Goal: Navigation & Orientation: Find specific page/section

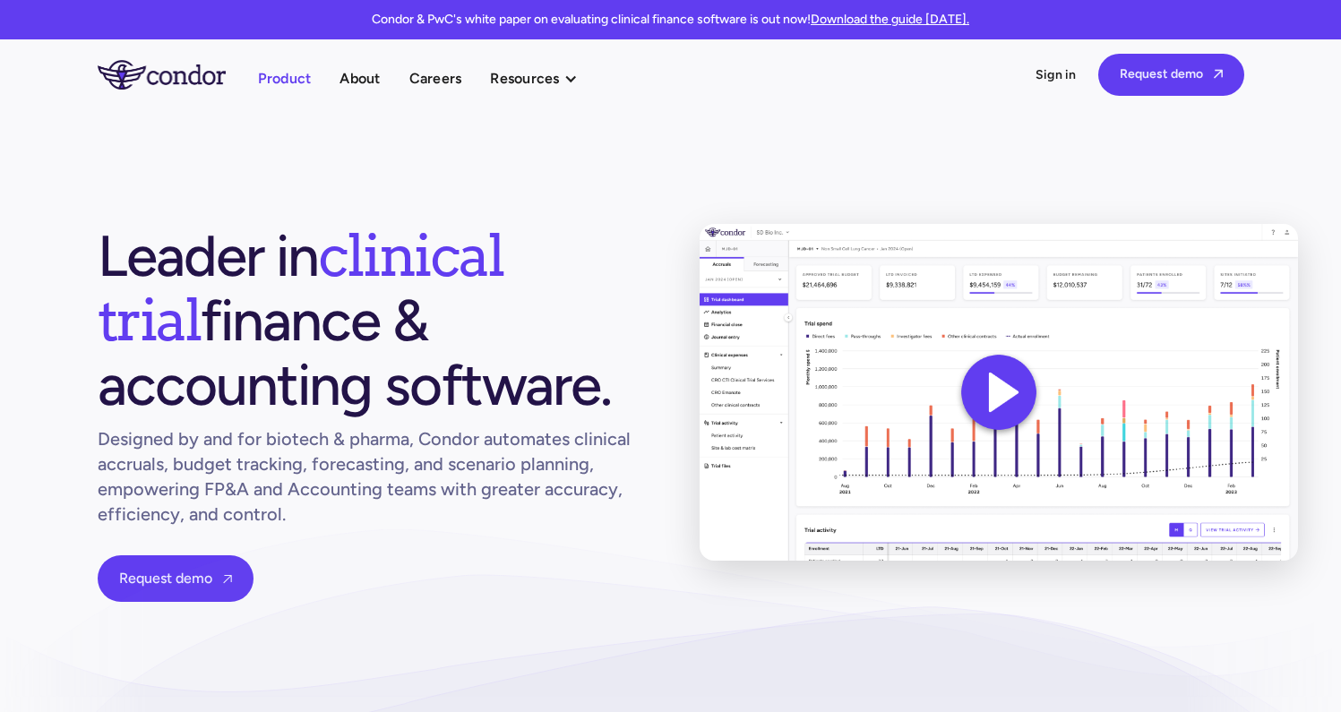
click at [303, 77] on link "Product" at bounding box center [285, 78] width 54 height 24
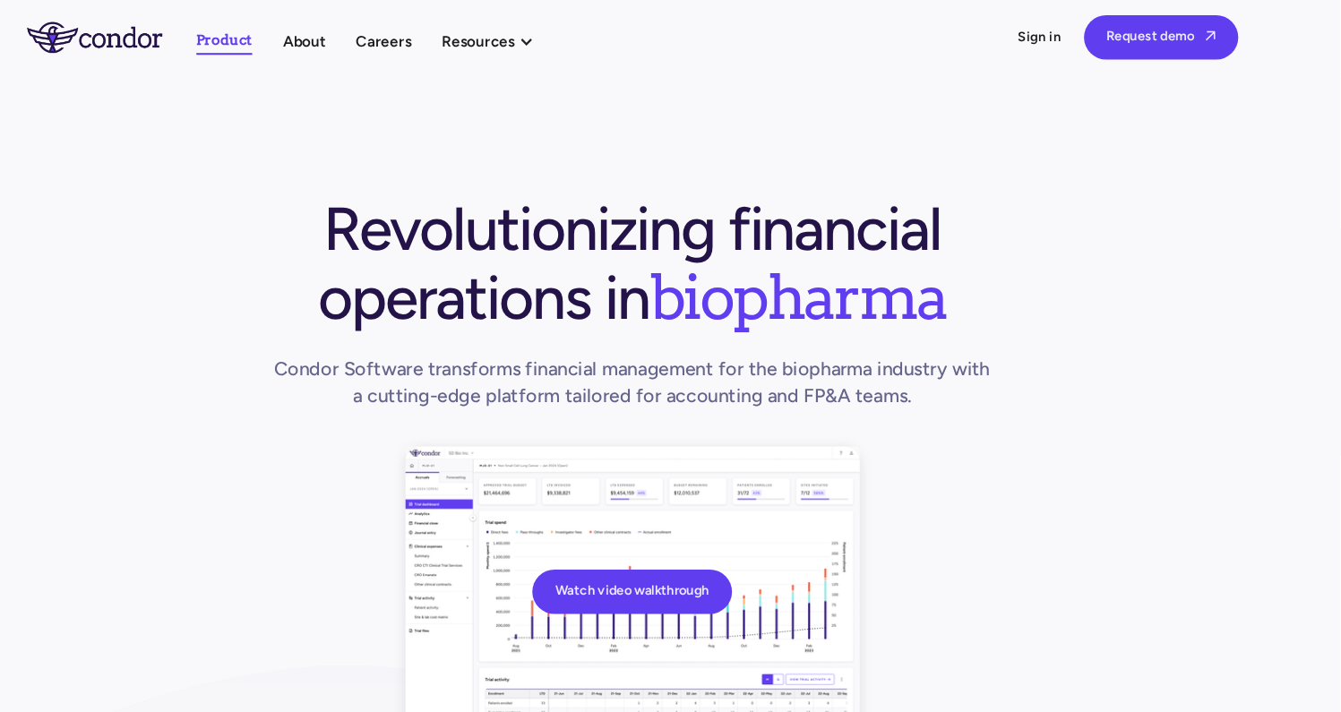
click at [291, 39] on link "Product" at bounding box center [285, 39] width 54 height 26
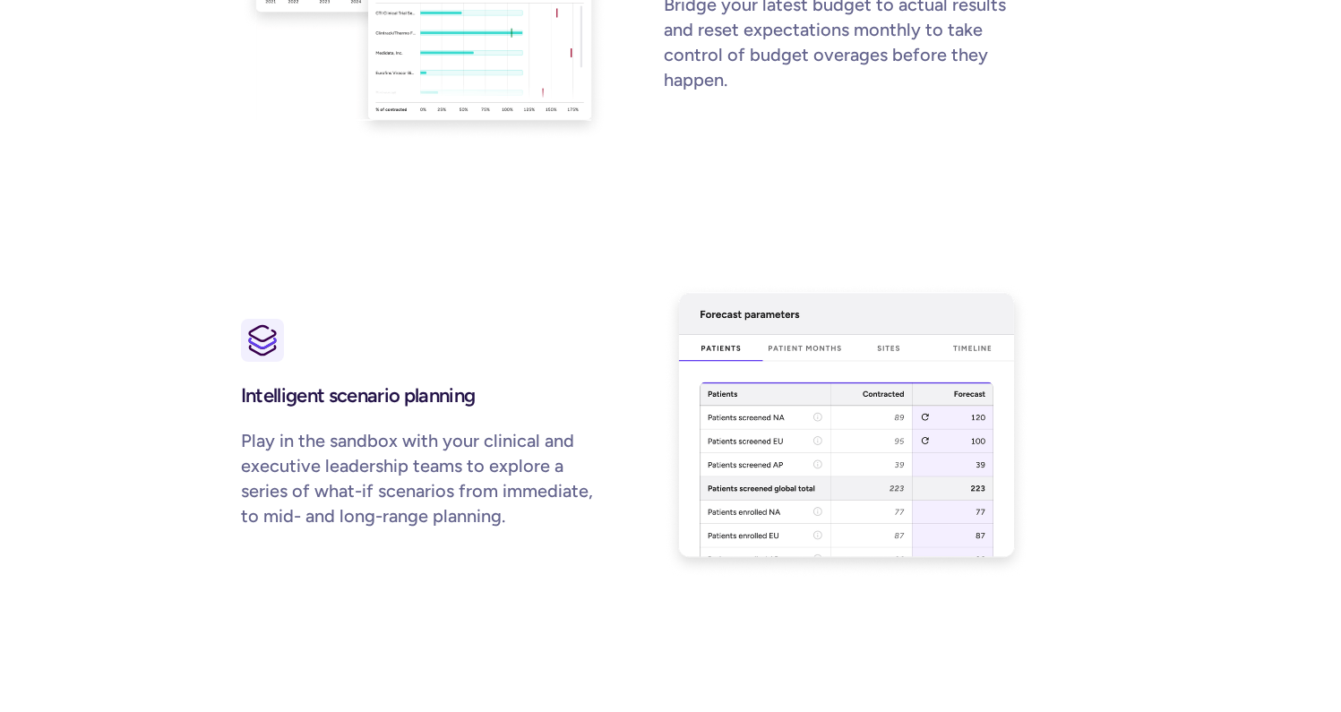
scroll to position [1667, 0]
